Goal: Navigation & Orientation: Find specific page/section

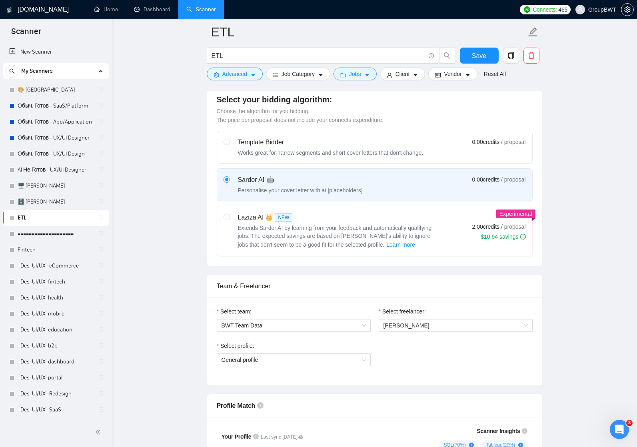
scroll to position [218, 0]
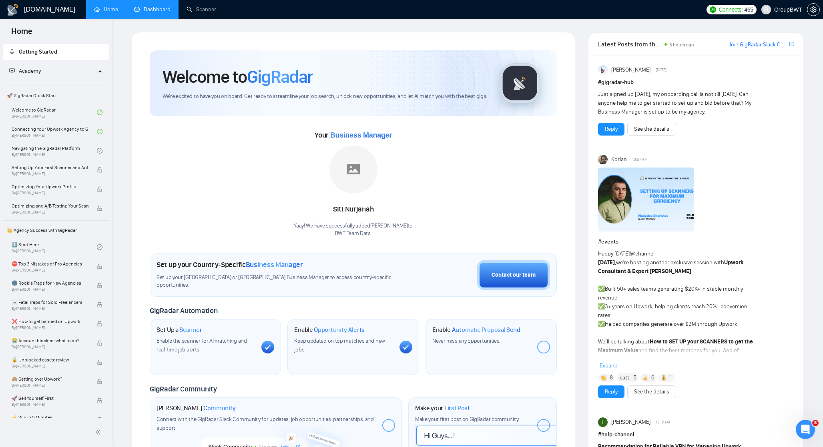
click at [156, 11] on link "Dashboard" at bounding box center [152, 9] width 36 height 7
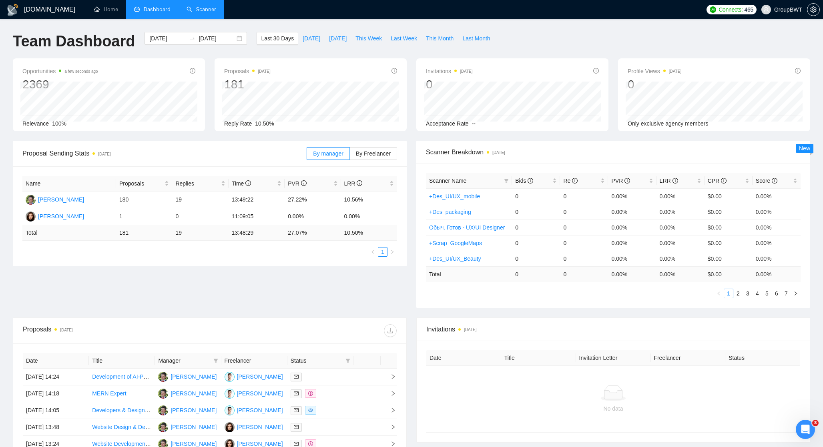
click at [206, 8] on link "Scanner" at bounding box center [201, 9] width 30 height 7
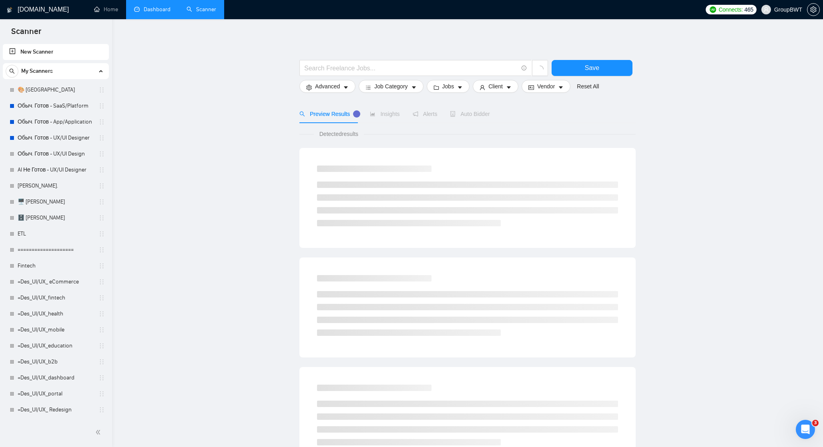
click at [144, 9] on link "Dashboard" at bounding box center [152, 9] width 36 height 7
